Goal: Task Accomplishment & Management: Manage account settings

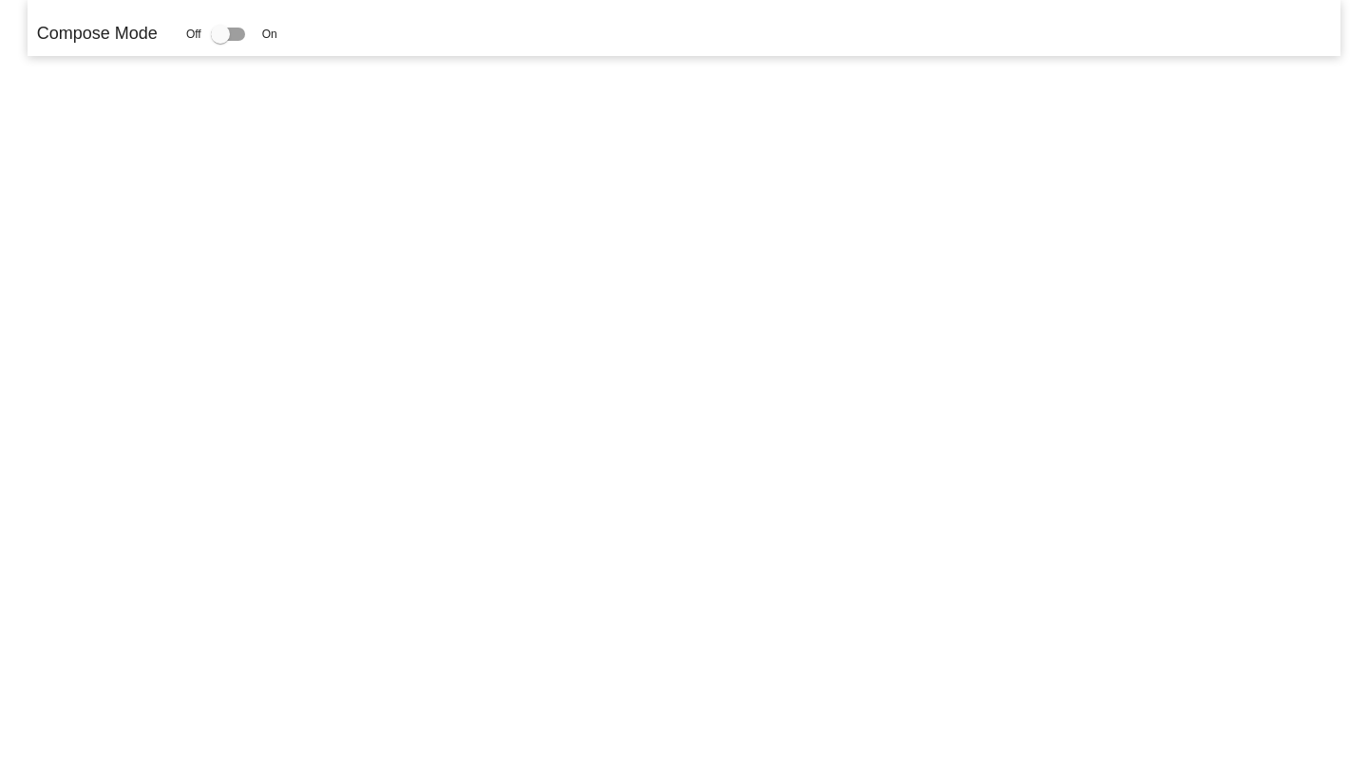
click at [738, 145] on mat-sidenav-content "Compose Mode Off On" at bounding box center [684, 385] width 1368 height 771
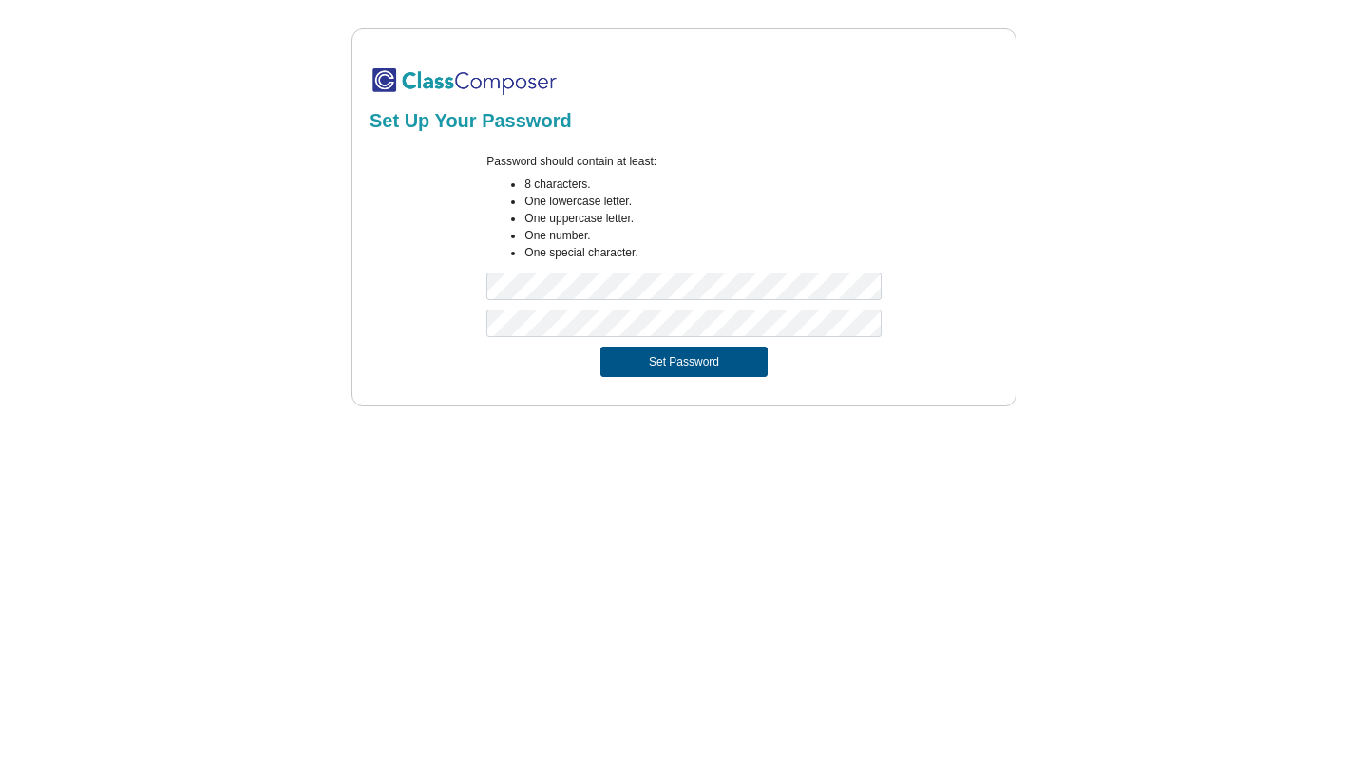
click at [700, 372] on button "Set Password" at bounding box center [683, 362] width 167 height 30
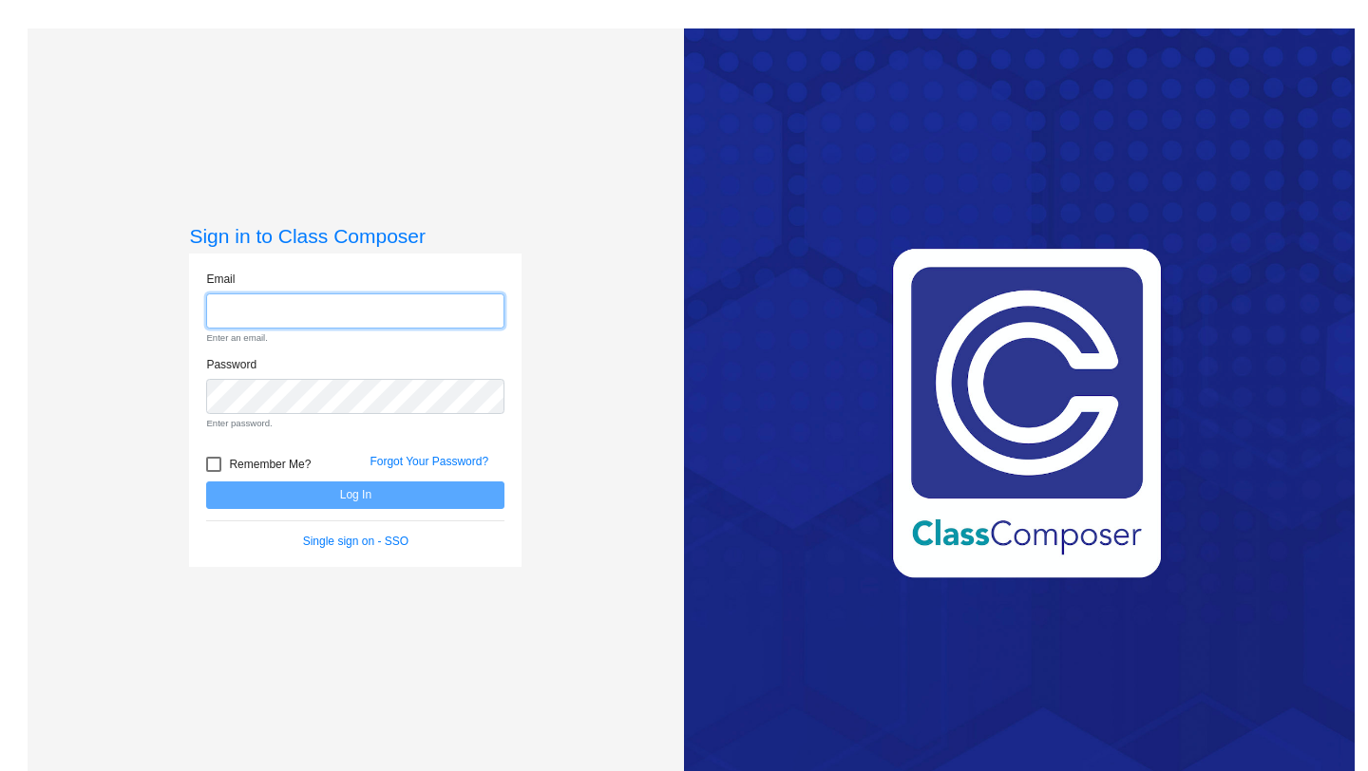
paste input "ticahoh395@artvara.com"
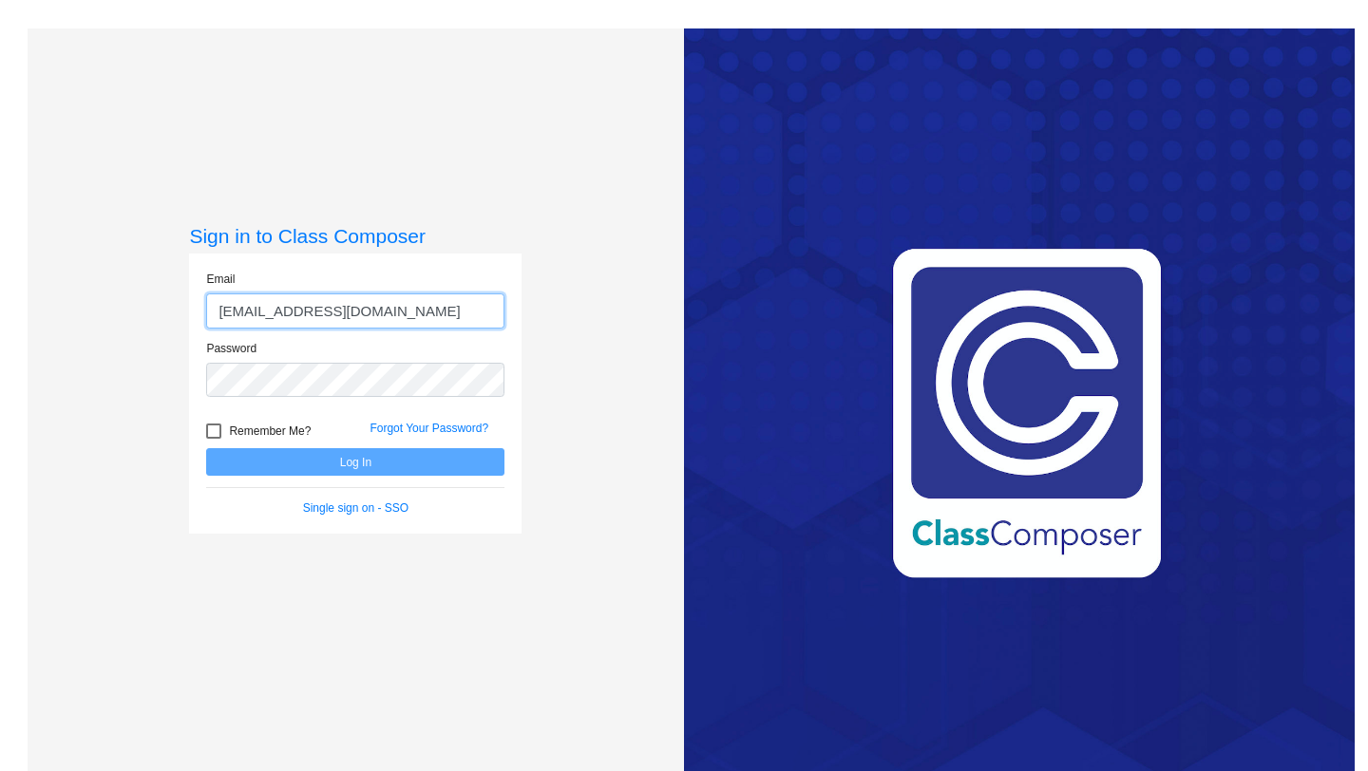
type input "ticahoh395@artvara.com"
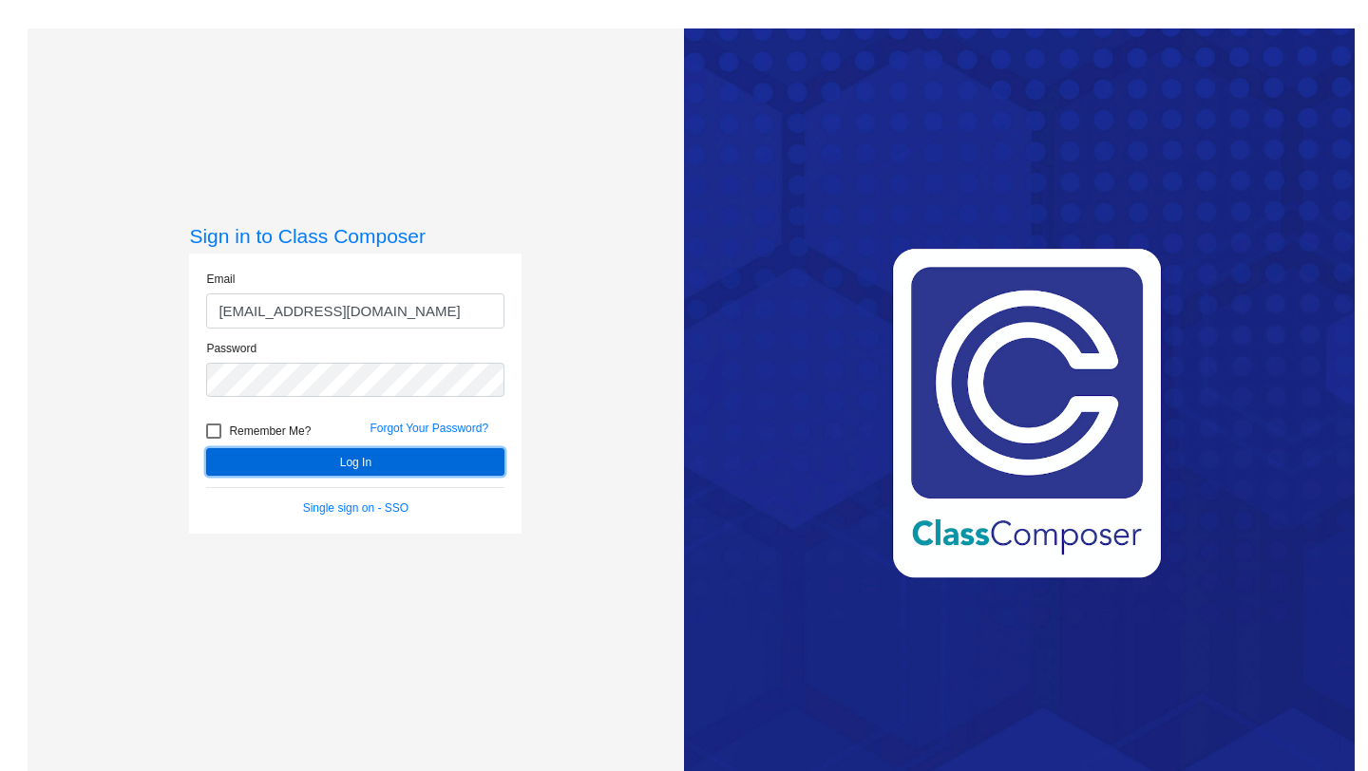
click at [346, 458] on button "Log In" at bounding box center [355, 462] width 298 height 28
